Goal: Information Seeking & Learning: Check status

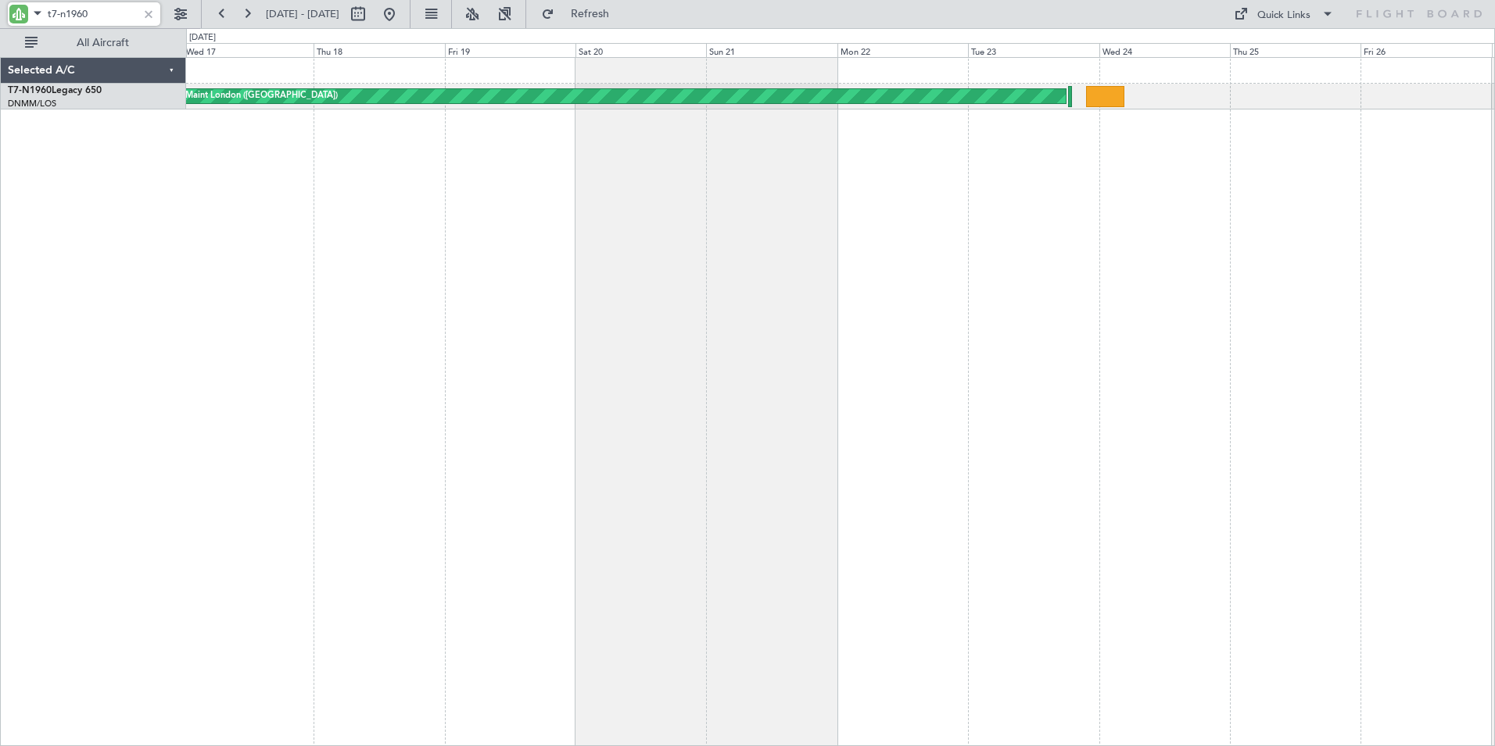
click at [713, 239] on div "AOG Maint London ([GEOGRAPHIC_DATA]) AOG Maint [GEOGRAPHIC_DATA] ([GEOGRAPHIC_D…" at bounding box center [840, 401] width 1309 height 689
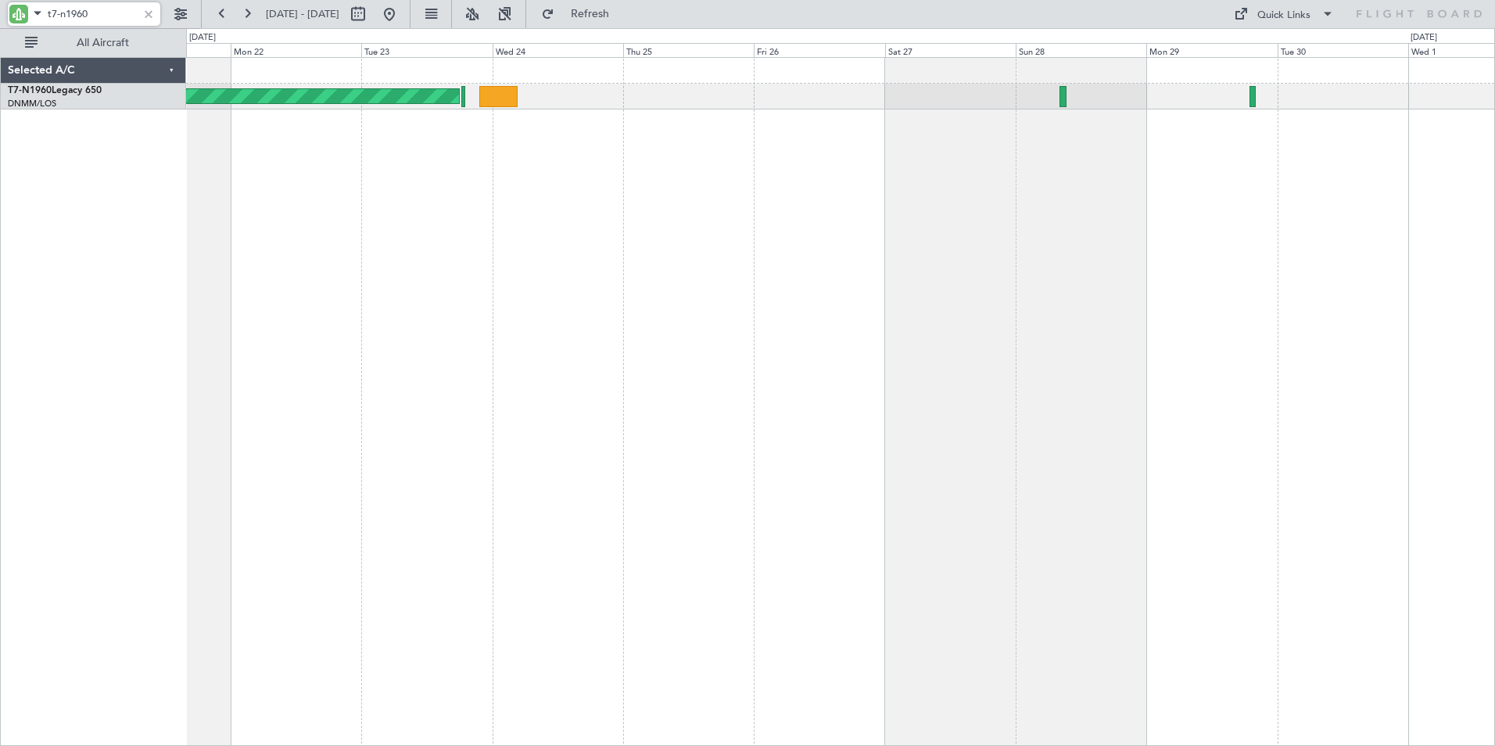
click at [391, 220] on div "AOG Maint London ([GEOGRAPHIC_DATA])" at bounding box center [840, 401] width 1309 height 689
click at [93, 12] on input "t7-n1960" at bounding box center [93, 13] width 90 height 23
drag, startPoint x: 95, startPoint y: 13, endPoint x: 8, endPoint y: 7, distance: 86.9
click at [8, 7] on div "t7-n1960" at bounding box center [84, 13] width 152 height 23
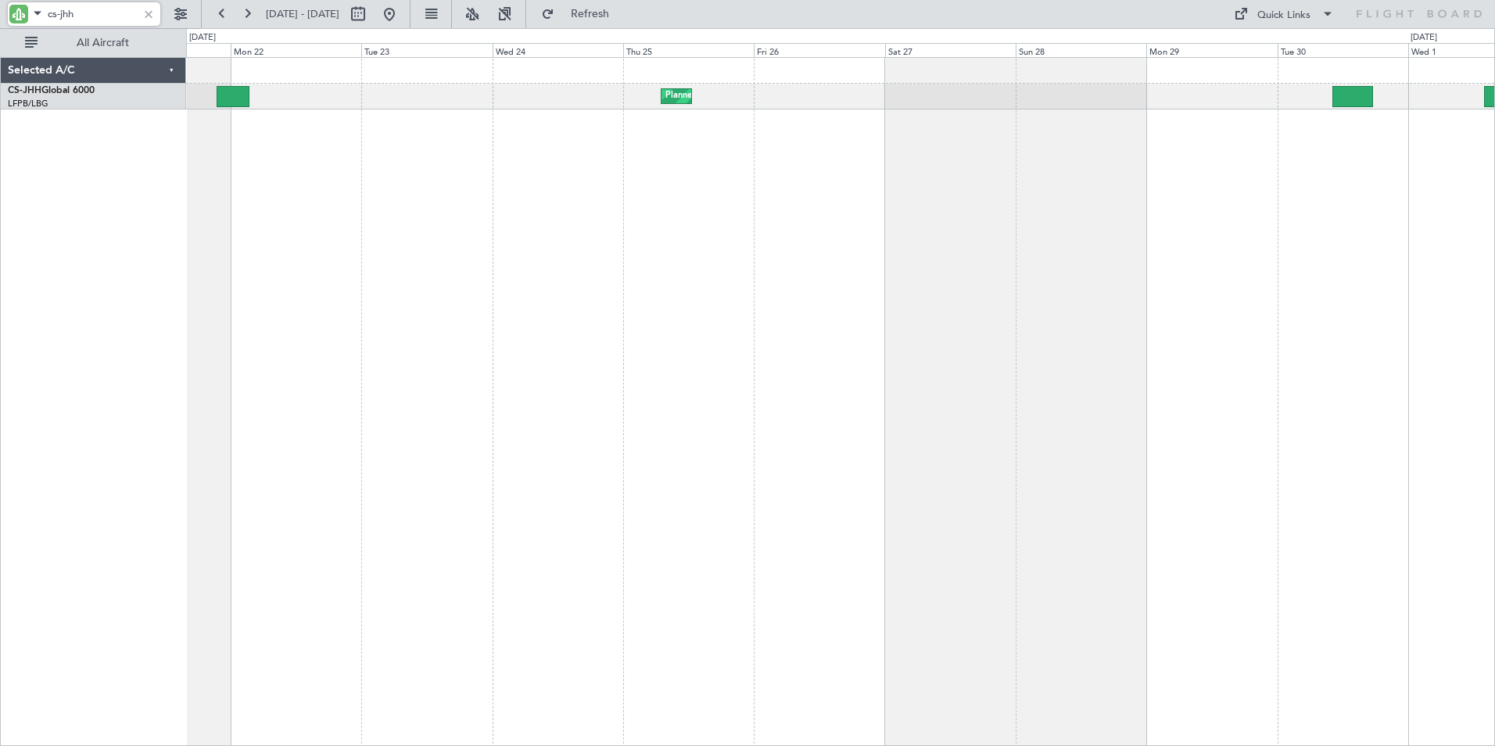
type input "cs-jhh"
click at [948, 358] on div "Planned Maint [GEOGRAPHIC_DATA] ([GEOGRAPHIC_DATA]) Owner" at bounding box center [840, 401] width 1309 height 689
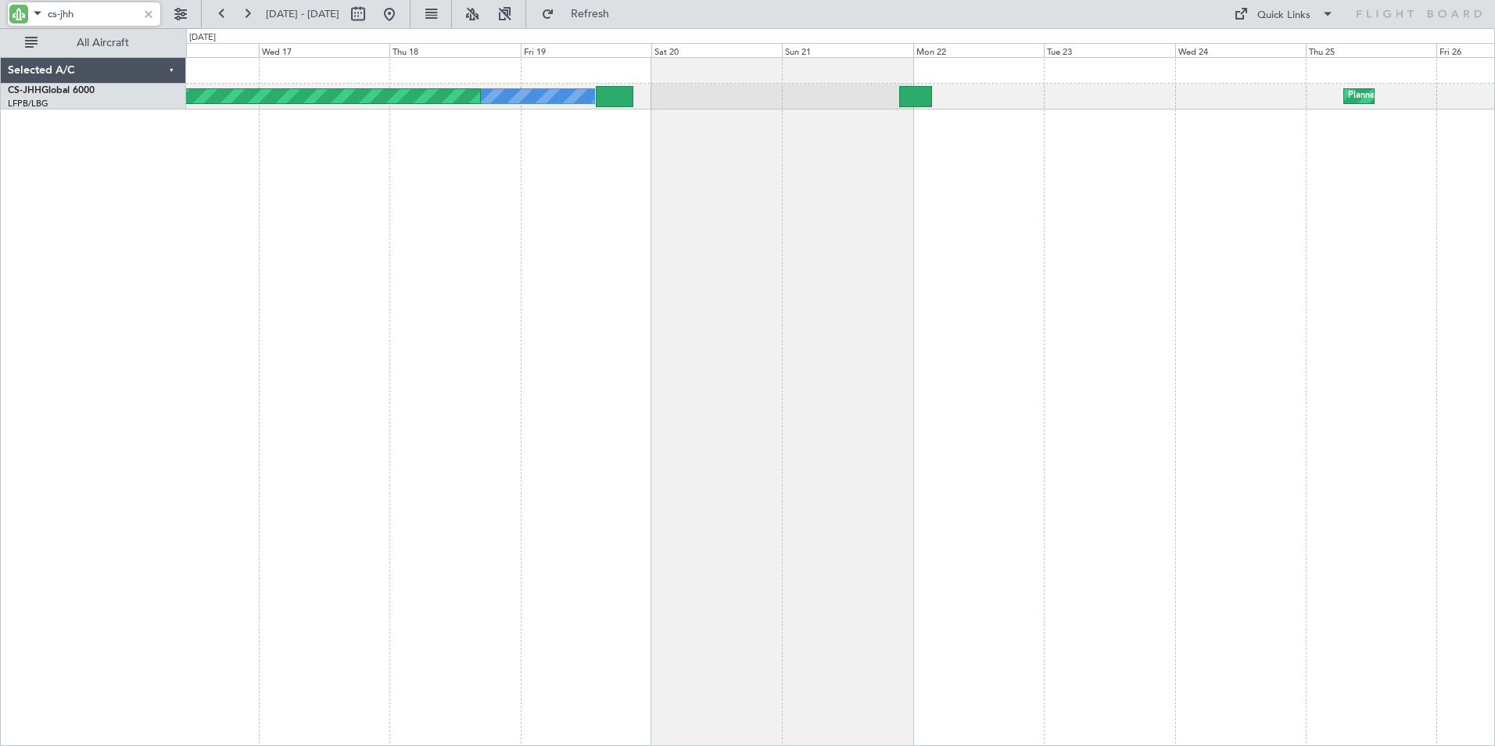
click at [1051, 238] on div "Planned Maint [GEOGRAPHIC_DATA] ([GEOGRAPHIC_DATA]) Owner Planned Maint [GEOGRA…" at bounding box center [840, 401] width 1309 height 689
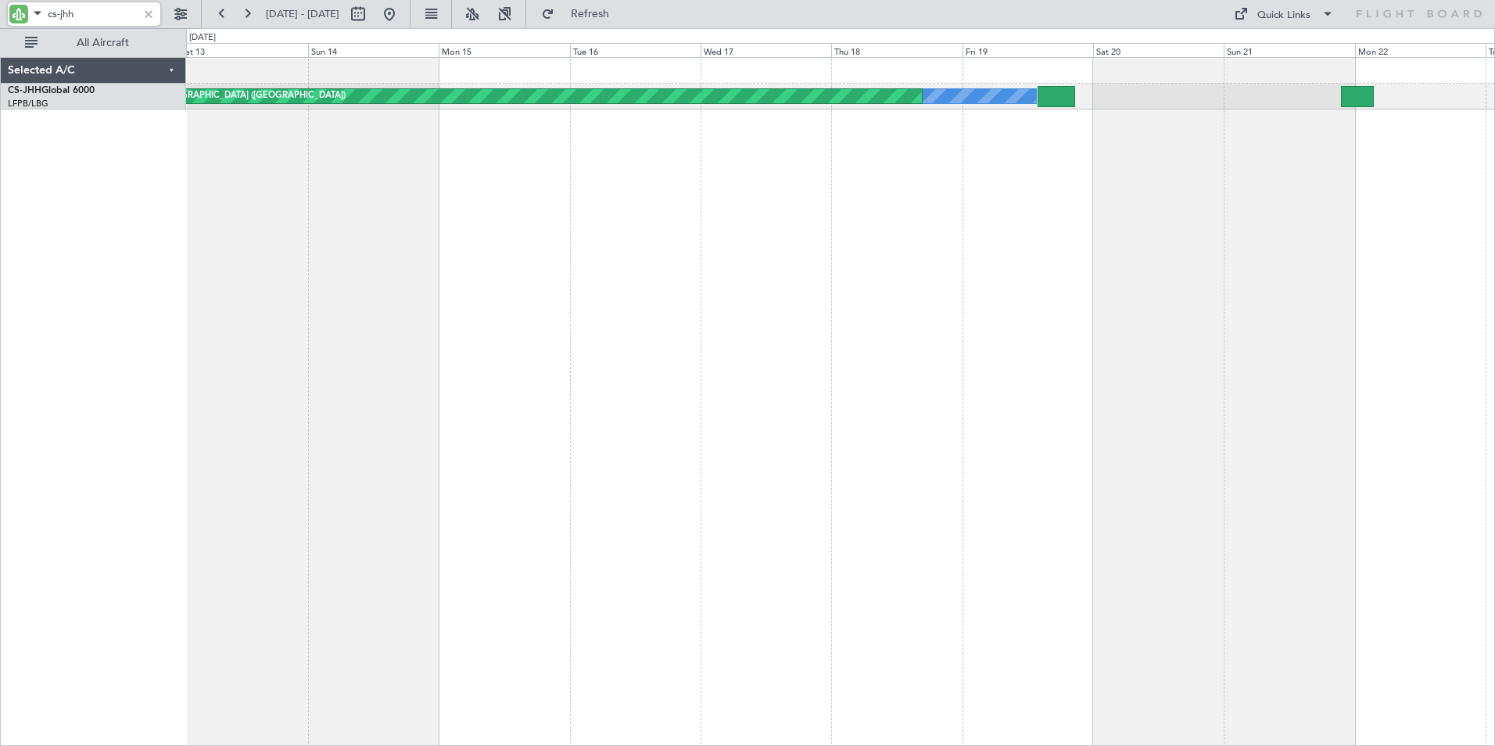
click at [1011, 253] on div "Owner Planned Maint [GEOGRAPHIC_DATA] ([GEOGRAPHIC_DATA]) Planned Maint [GEOGRA…" at bounding box center [840, 401] width 1309 height 689
click at [867, 224] on div "Owner Planned Maint [GEOGRAPHIC_DATA] ([GEOGRAPHIC_DATA]) Planned Maint [GEOGRA…" at bounding box center [840, 401] width 1309 height 689
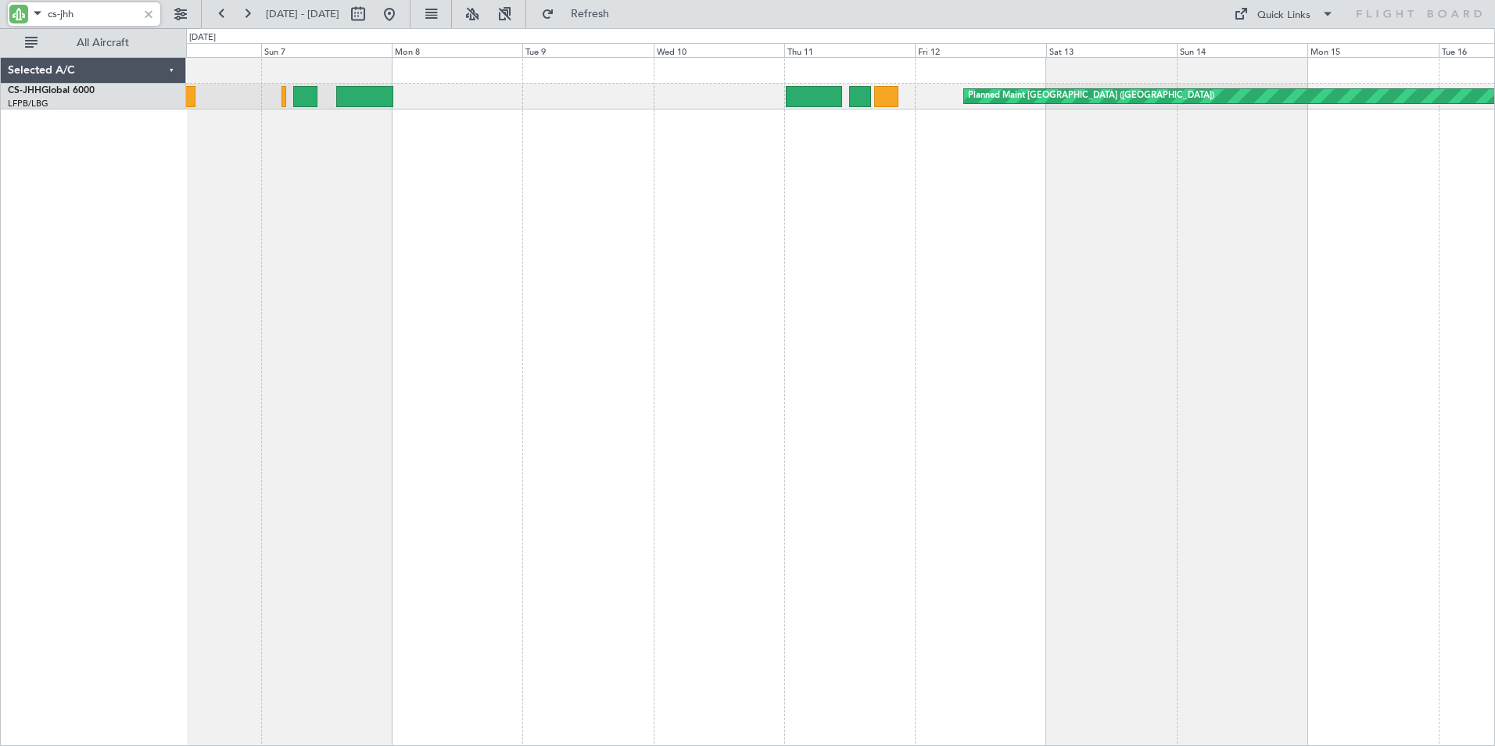
click at [845, 224] on div "Owner Planned Maint [GEOGRAPHIC_DATA] ([GEOGRAPHIC_DATA]) Planned Maint [GEOGRA…" at bounding box center [840, 401] width 1309 height 689
click at [661, 208] on div "Owner Planned Maint [GEOGRAPHIC_DATA] ([GEOGRAPHIC_DATA]) Planned Maint [GEOGRA…" at bounding box center [840, 401] width 1309 height 689
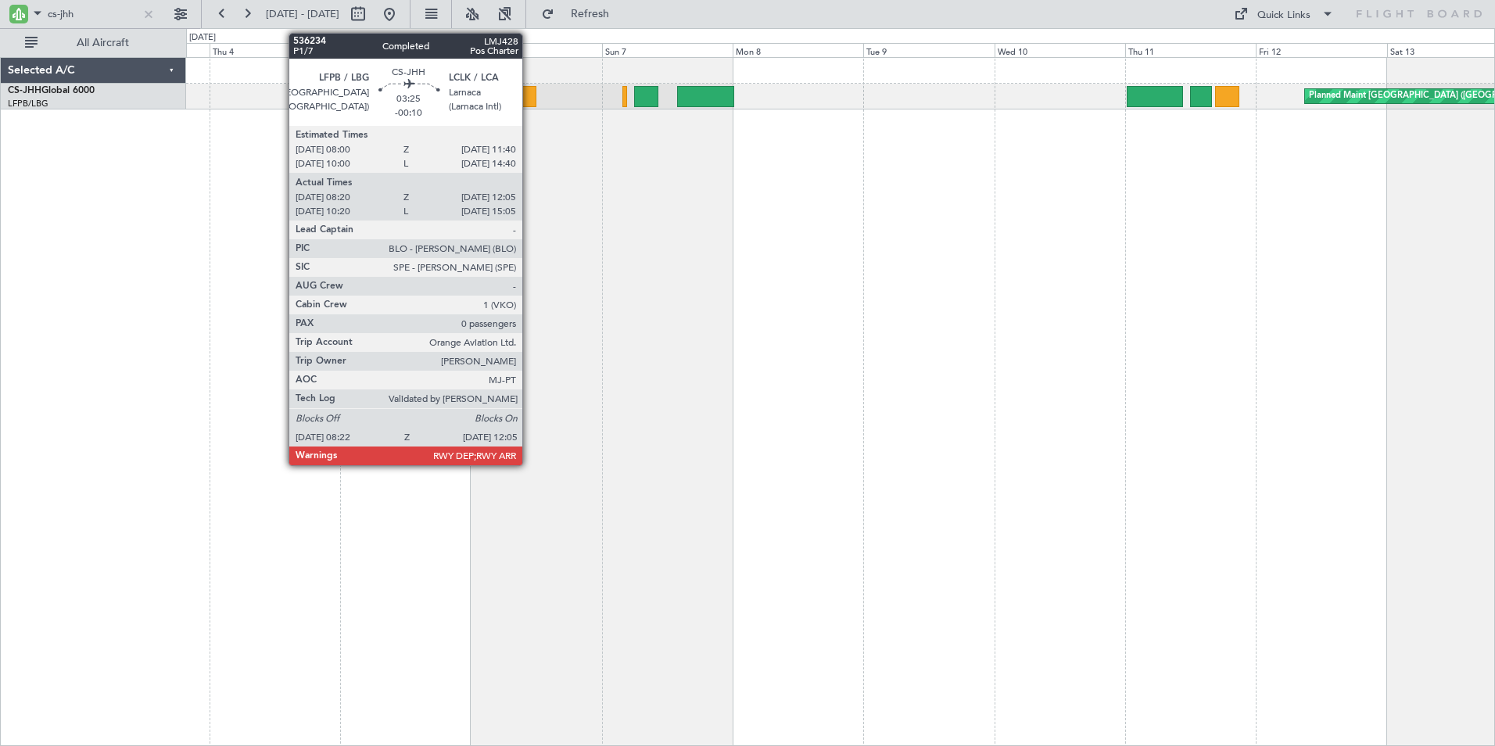
click at [529, 95] on div at bounding box center [526, 96] width 20 height 21
